Goal: Browse casually

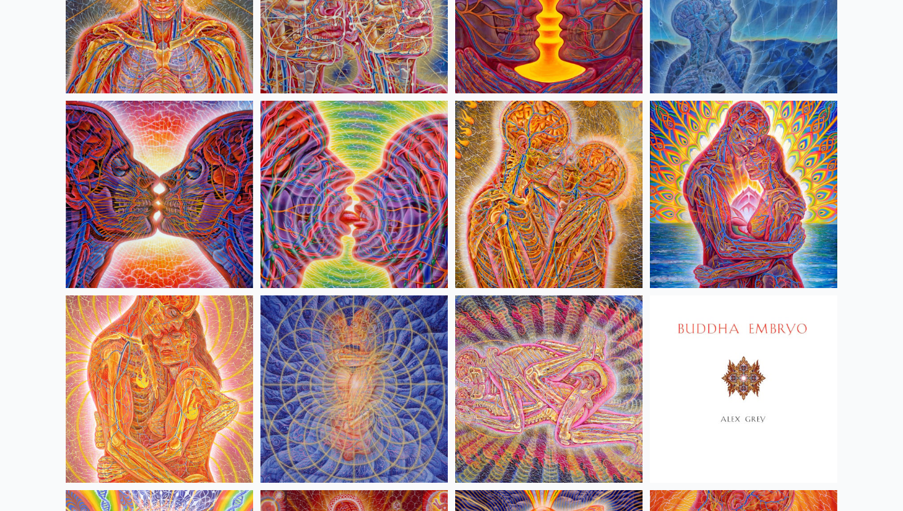
scroll to position [543, 0]
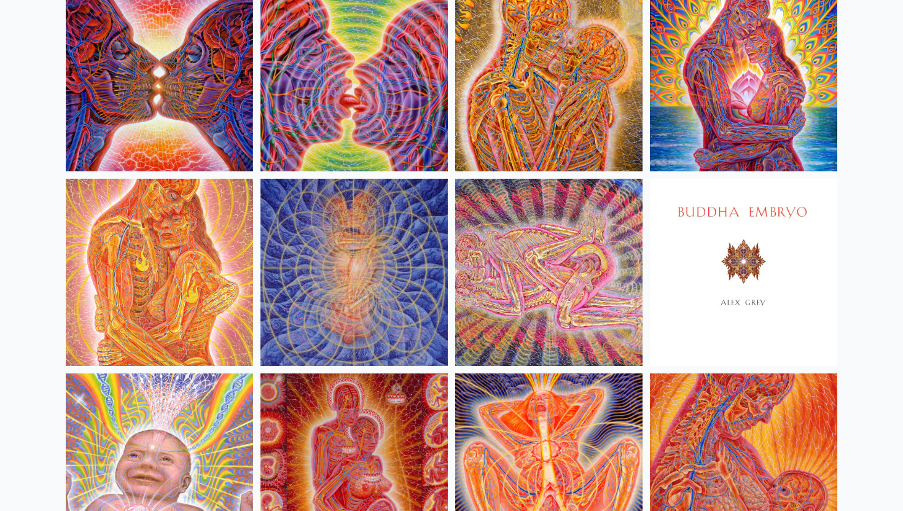
click at [537, 294] on img at bounding box center [548, 272] width 187 height 187
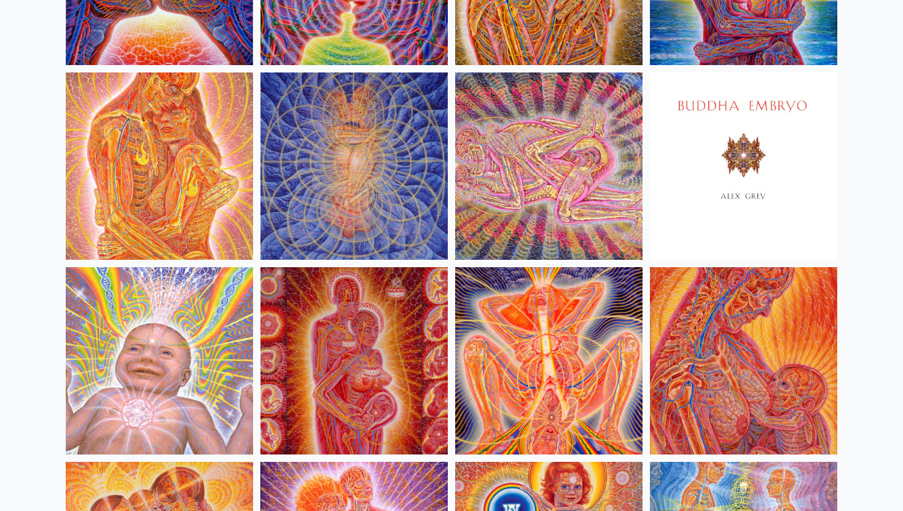
scroll to position [650, 0]
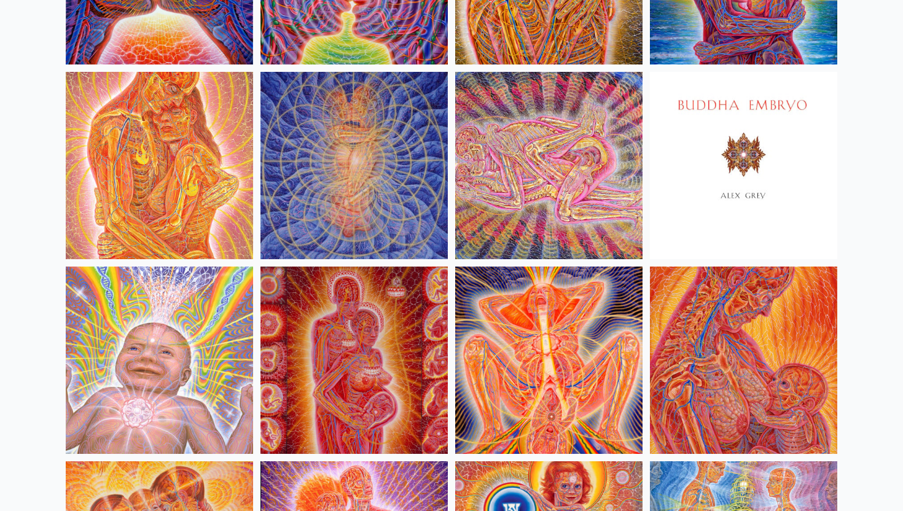
click at [575, 369] on img at bounding box center [548, 360] width 187 height 187
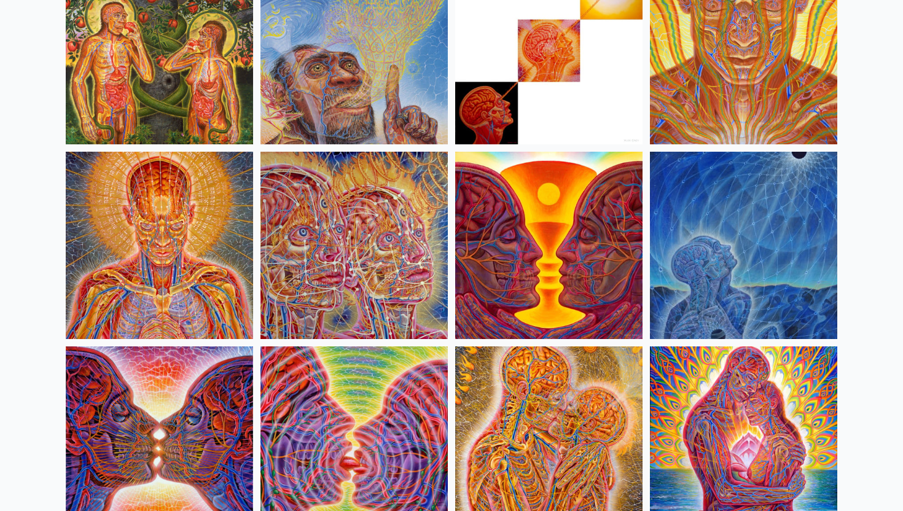
scroll to position [356, 0]
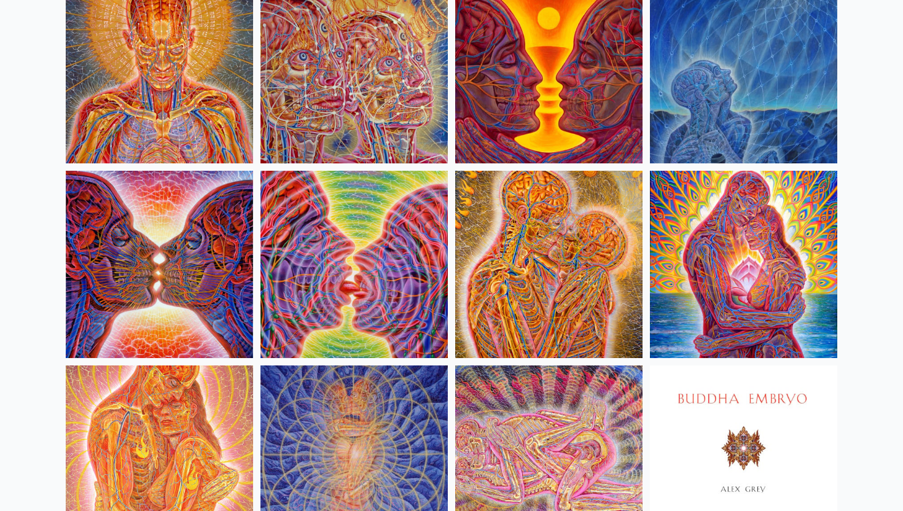
click at [797, 240] on img at bounding box center [743, 264] width 187 height 187
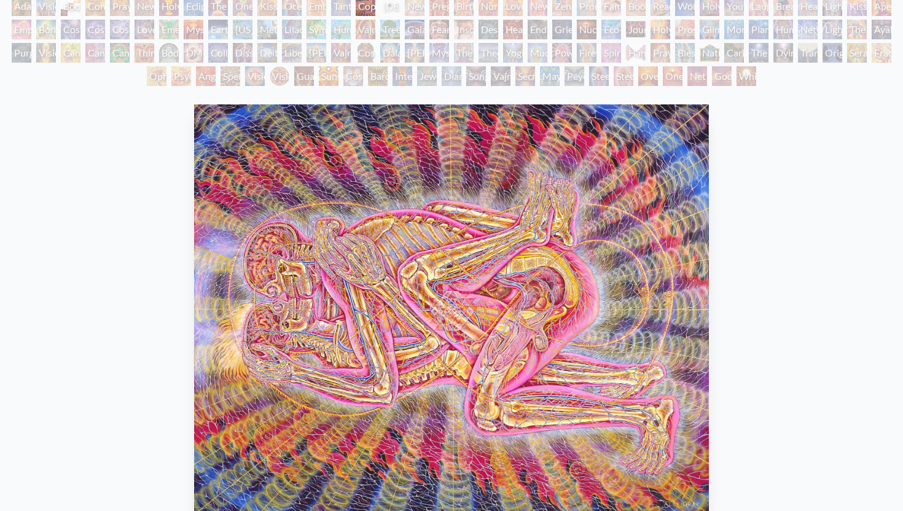
scroll to position [98, 0]
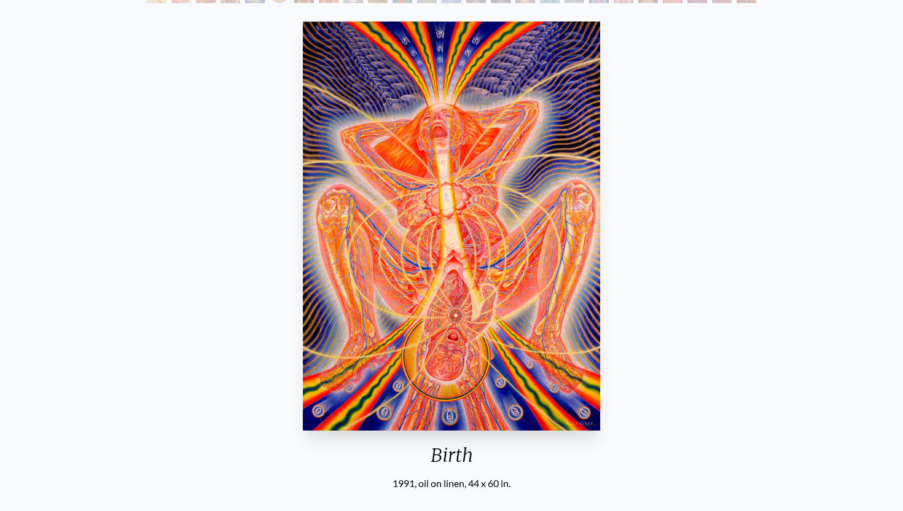
scroll to position [171, 0]
